Goal: Information Seeking & Learning: Learn about a topic

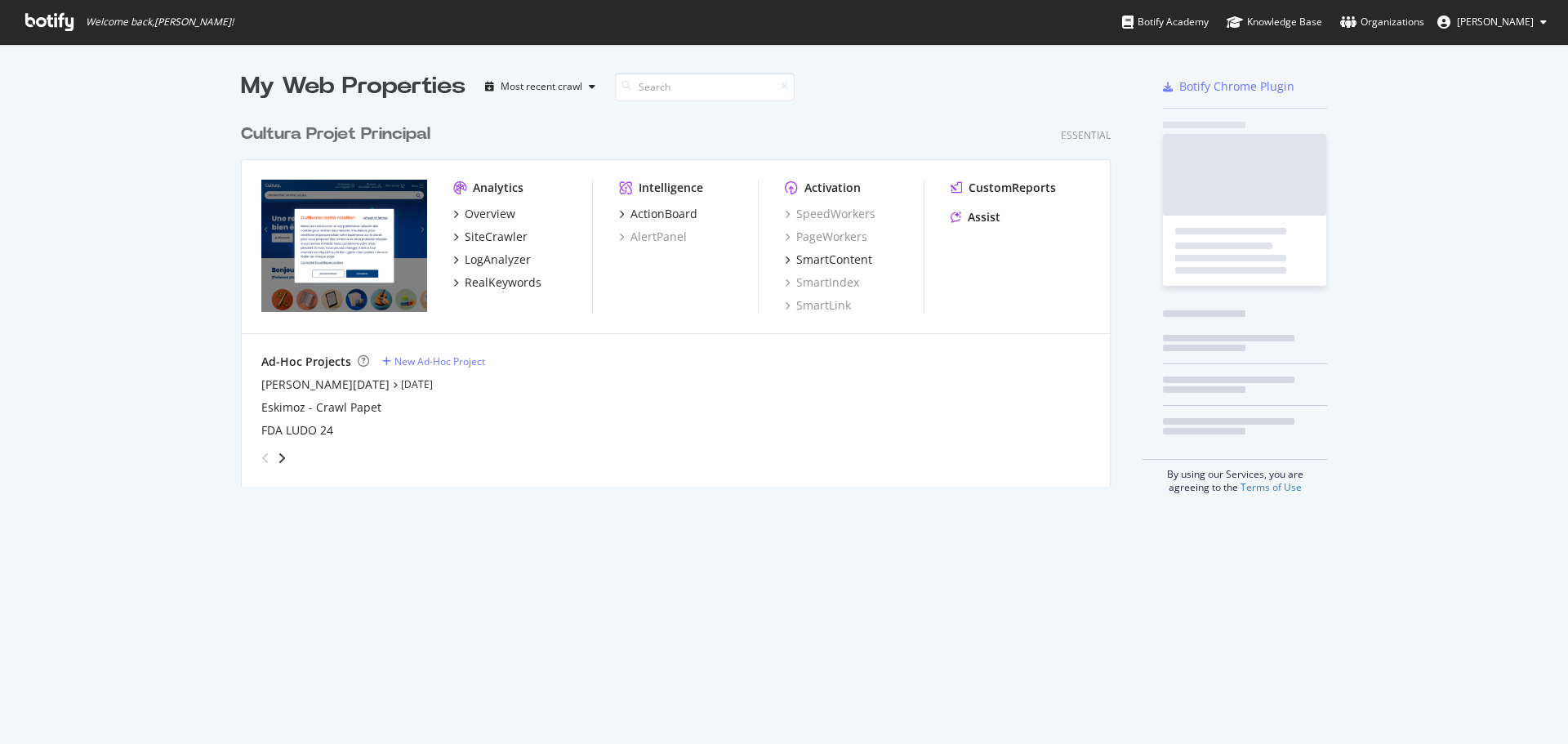
scroll to position [732, 1544]
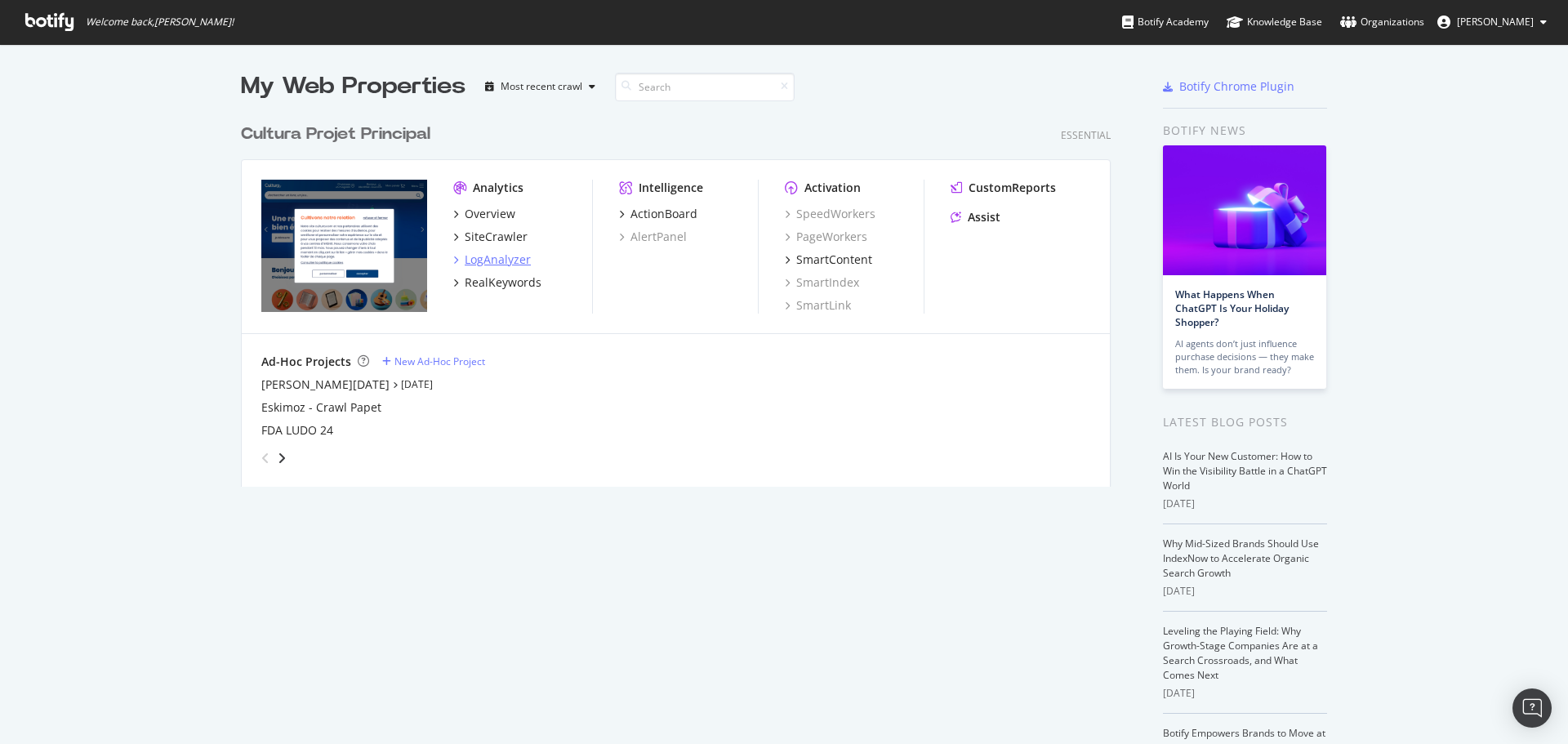
click at [493, 262] on div "LogAnalyzer" at bounding box center [497, 260] width 66 height 17
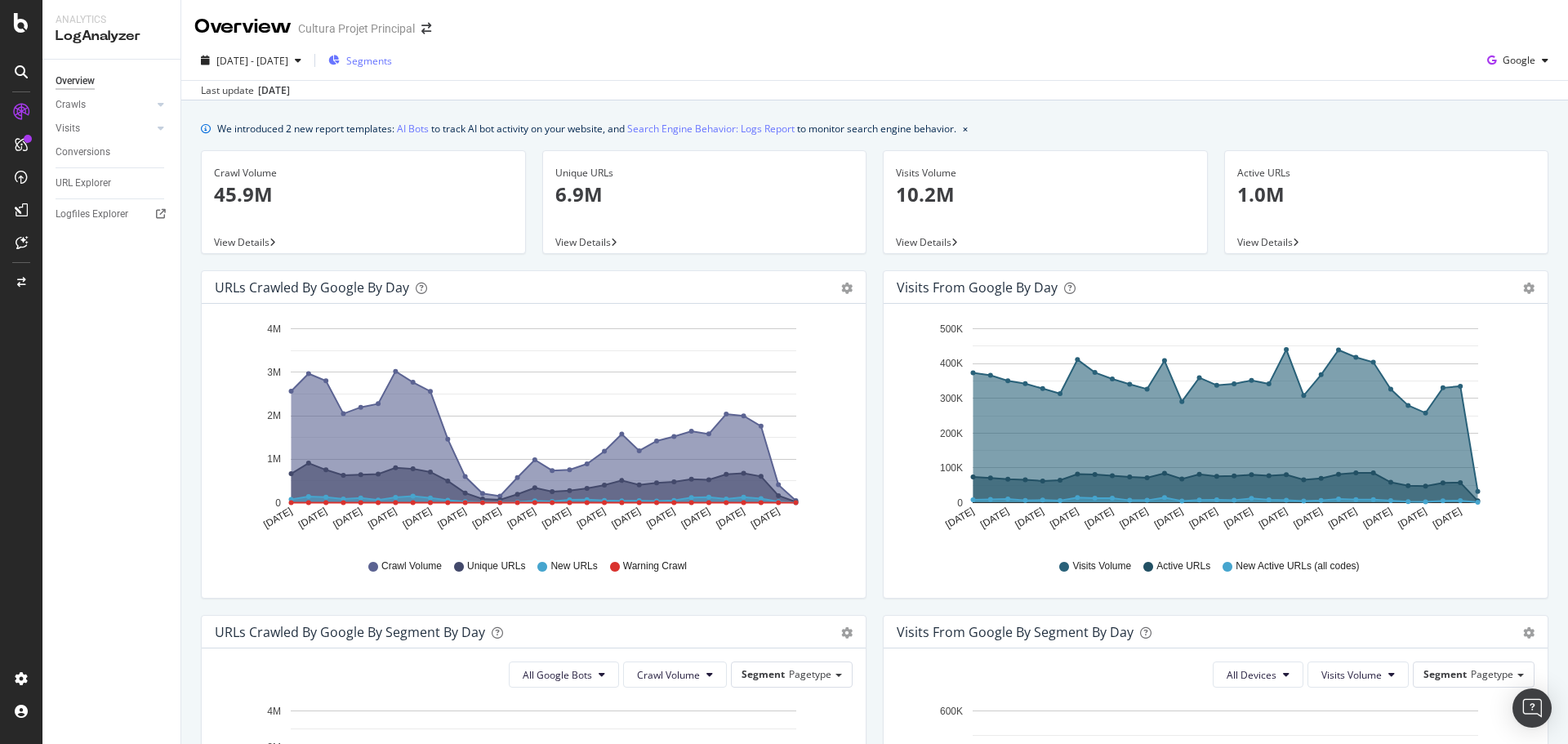
click at [392, 63] on span "Segments" at bounding box center [369, 61] width 46 height 14
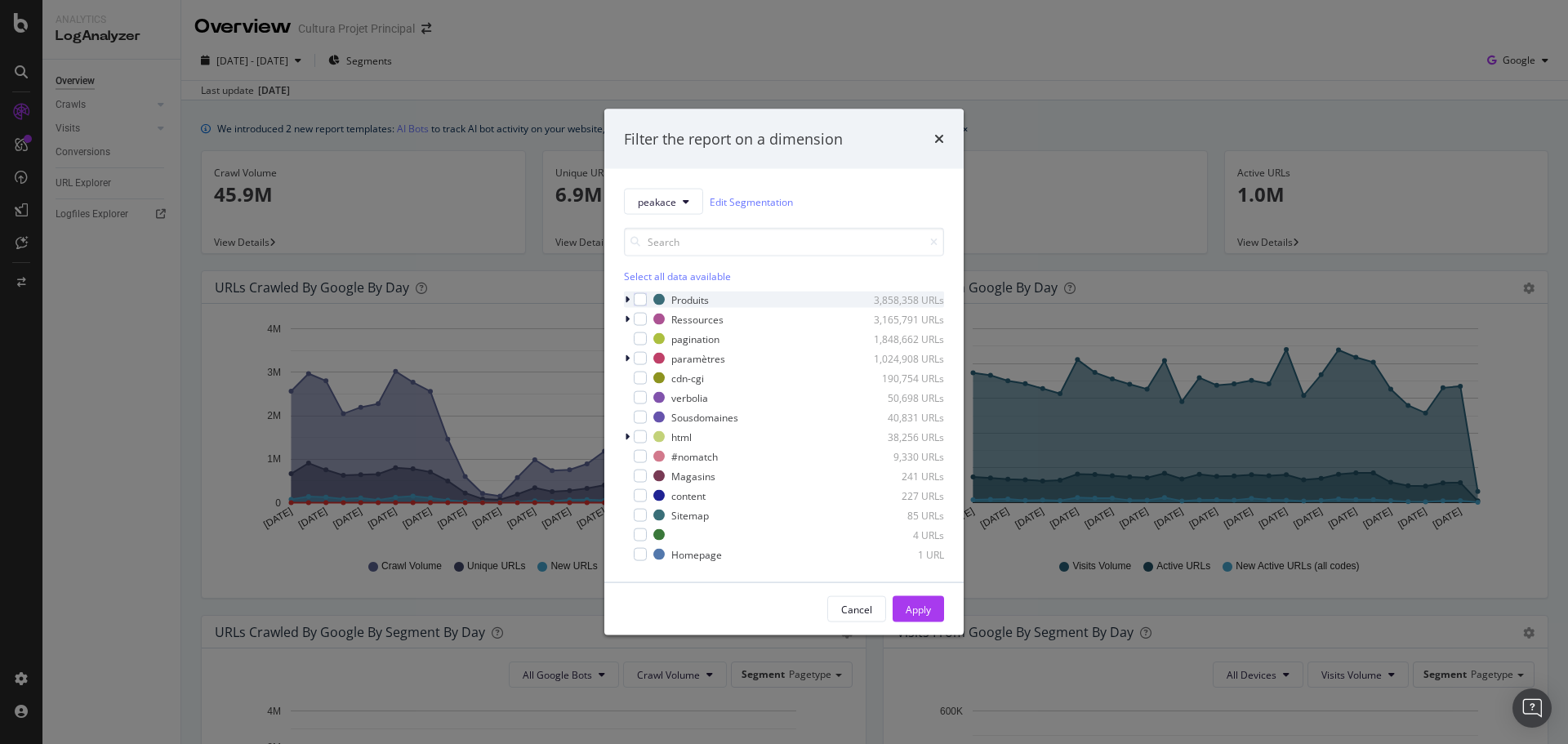
click at [626, 302] on icon "modal" at bounding box center [628, 300] width 5 height 10
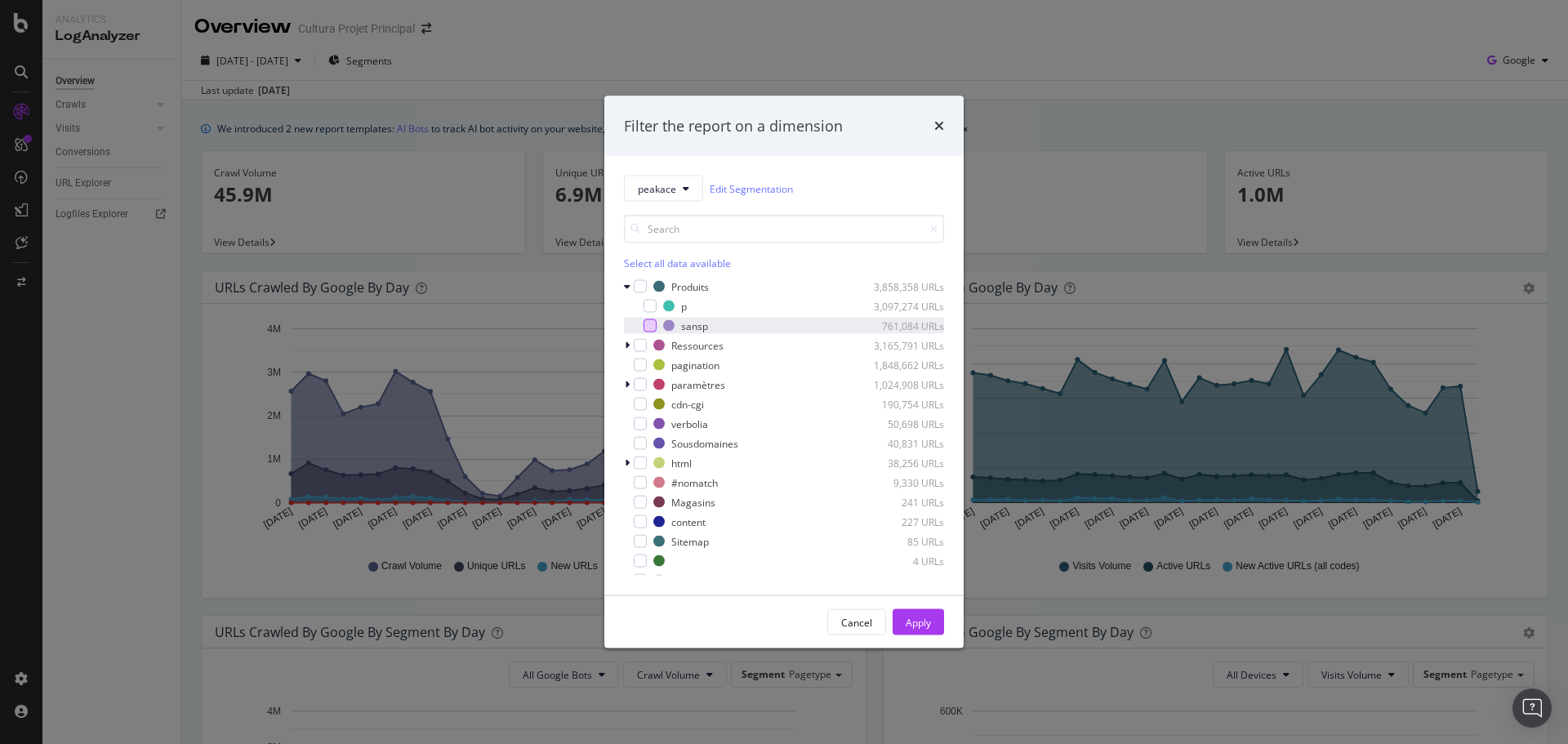
click at [650, 327] on div "modal" at bounding box center [650, 326] width 13 height 13
click at [932, 622] on button "Apply" at bounding box center [919, 622] width 52 height 26
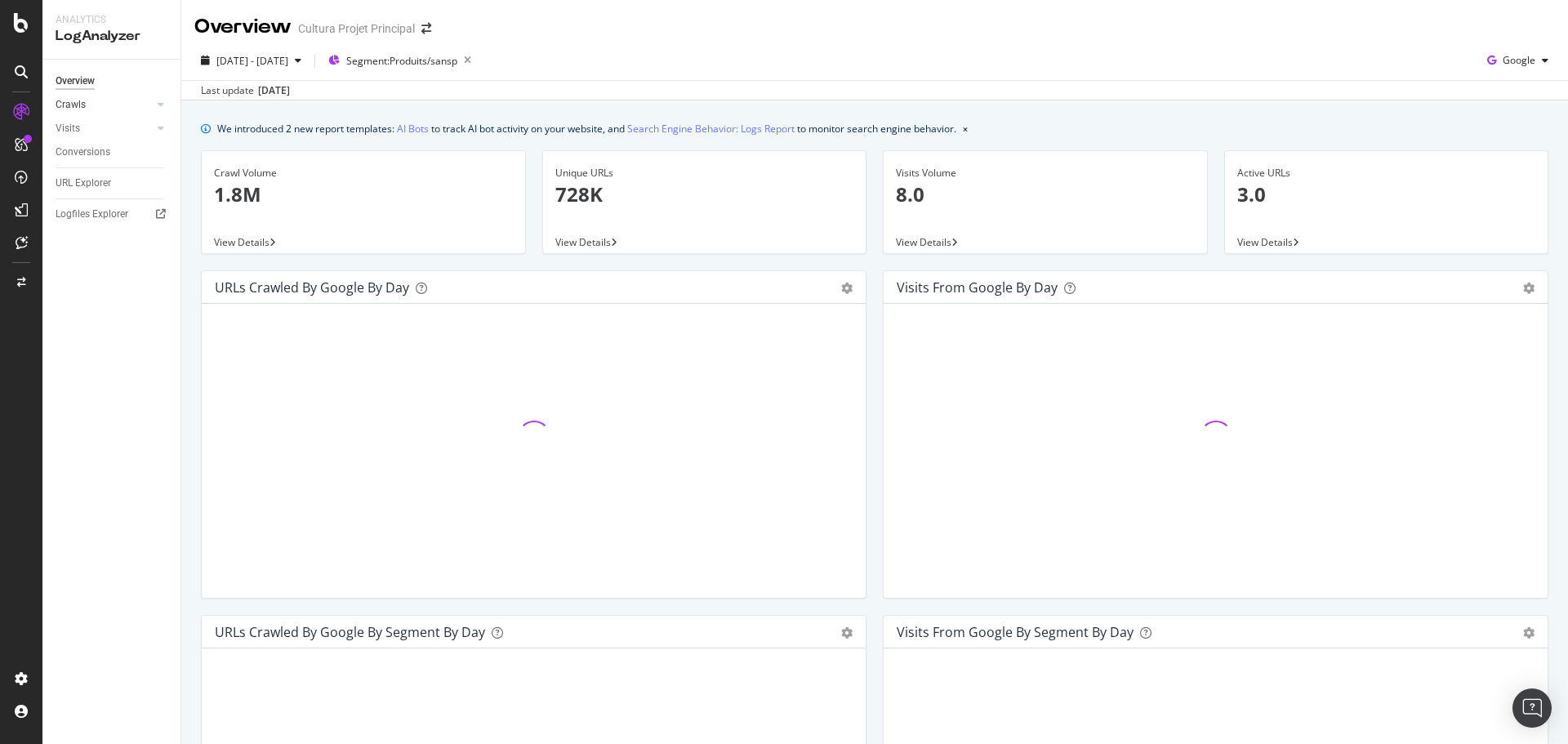
click at [151, 99] on div at bounding box center [145, 104] width 17 height 17
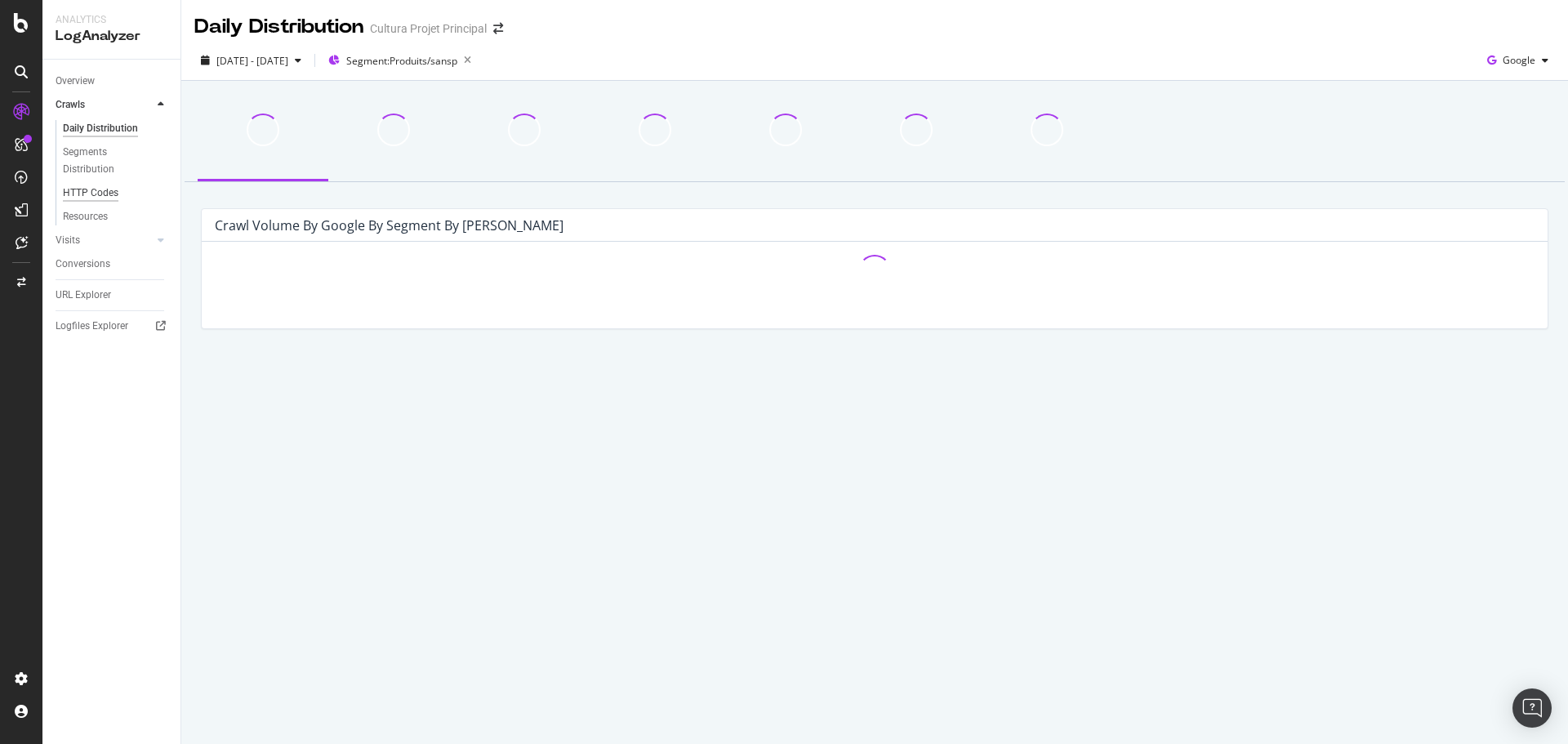
click at [94, 190] on div "HTTP Codes" at bounding box center [90, 193] width 55 height 18
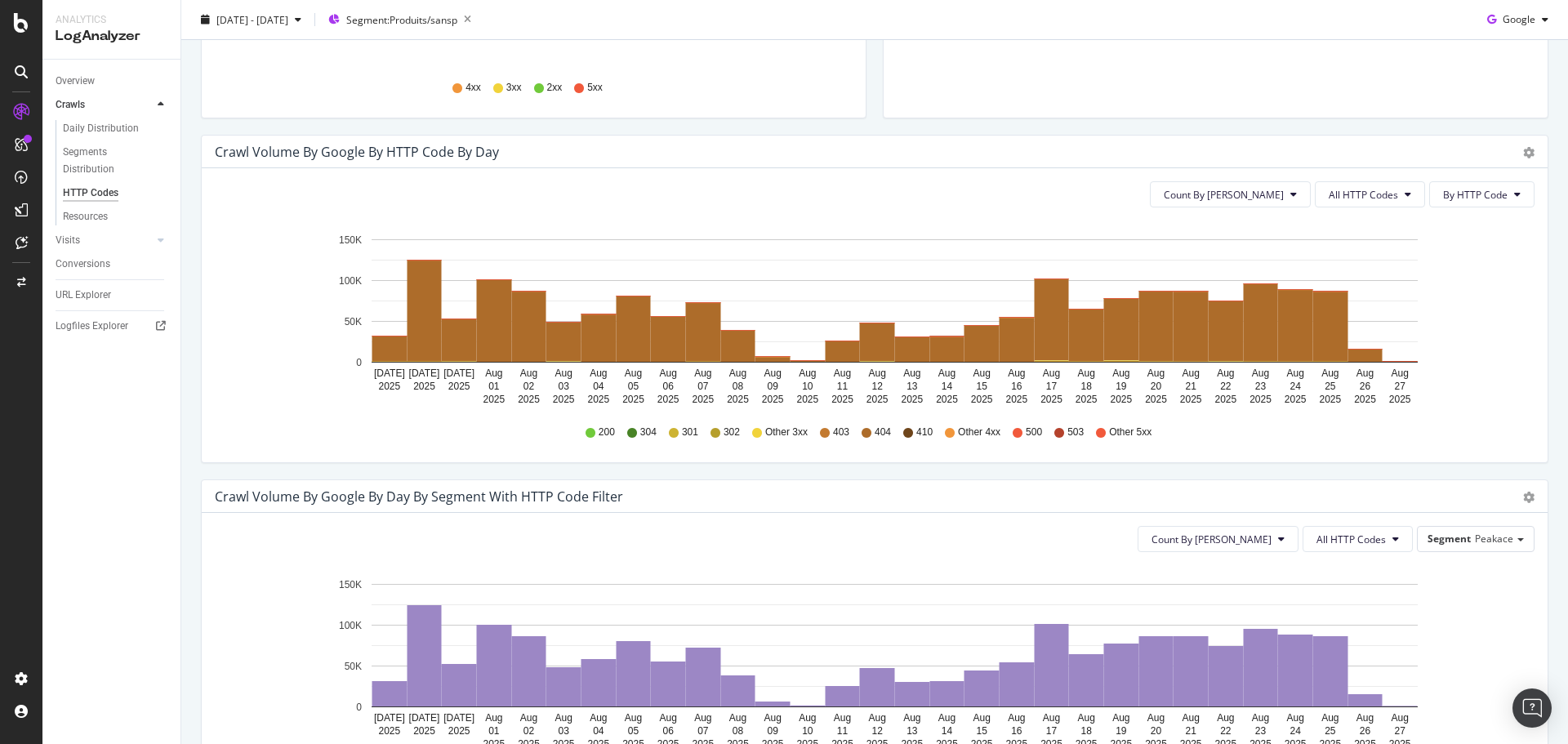
scroll to position [261, 0]
